Goal: Transaction & Acquisition: Purchase product/service

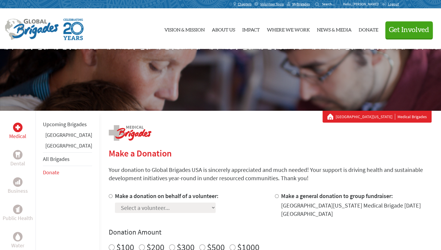
scroll to position [80, 0]
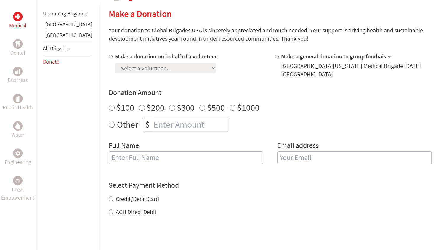
scroll to position [141, 0]
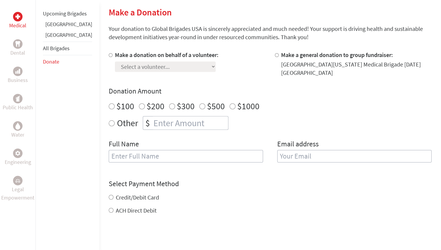
click at [141, 56] on label "Make a donation on behalf of a volunteer:" at bounding box center [167, 54] width 104 height 7
click at [113, 56] on input "Make a donation on behalf of a volunteer:" at bounding box center [111, 55] width 4 height 4
radio input "true"
click at [149, 67] on select "Select a volunteer... [PERSON_NAME] [PERSON_NAME] [PERSON_NAME] [PERSON_NAME] […" at bounding box center [165, 66] width 101 height 10
select select "E2884D6B-3F2A-11F0-B8AC-42010A400003"
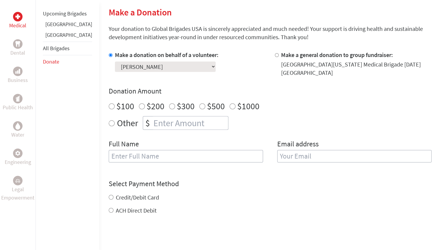
click at [115, 61] on select "Select a volunteer... [PERSON_NAME] [PERSON_NAME] [PERSON_NAME] [PERSON_NAME] […" at bounding box center [165, 66] width 101 height 10
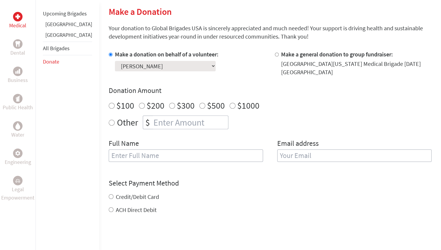
scroll to position [135, 0]
